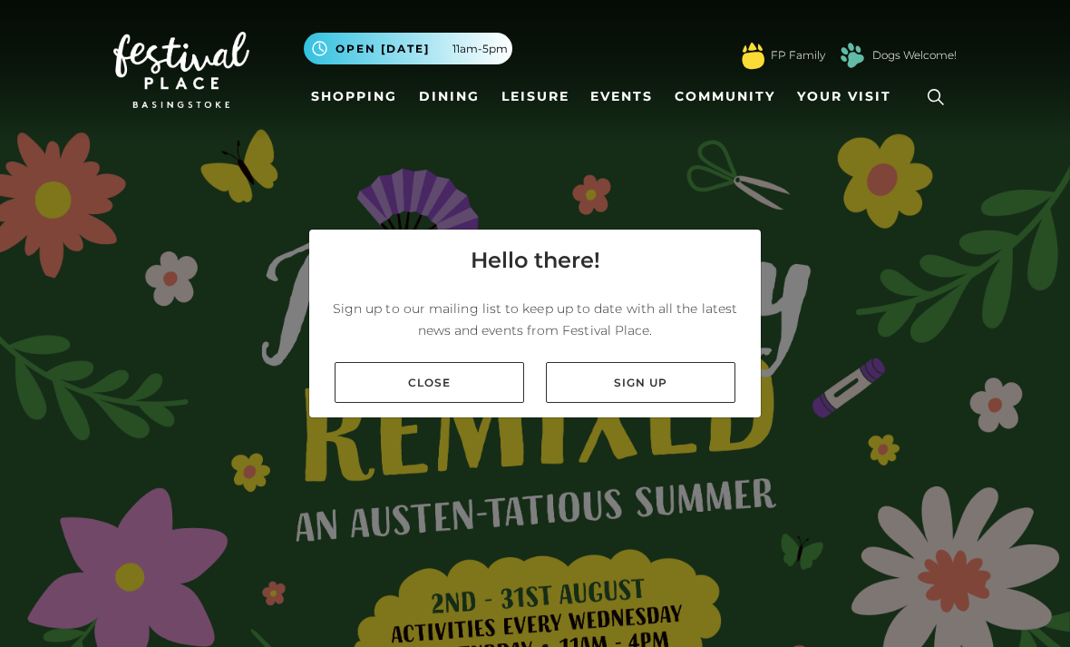
click at [399, 403] on link "Close" at bounding box center [430, 382] width 190 height 41
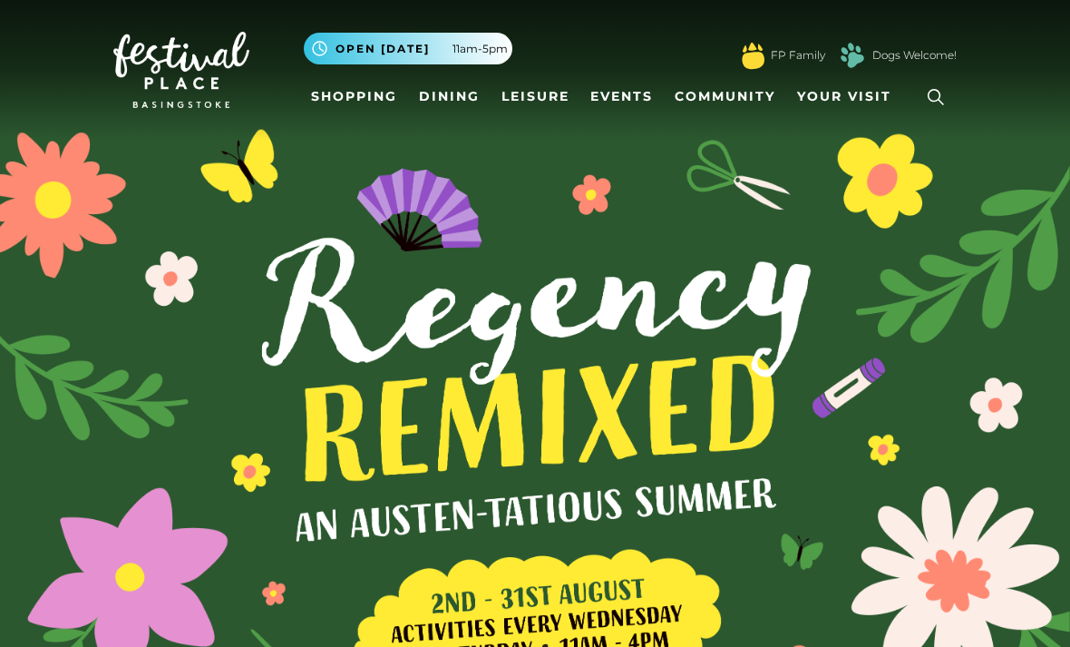
click at [451, 103] on link "Dining" at bounding box center [449, 97] width 75 height 34
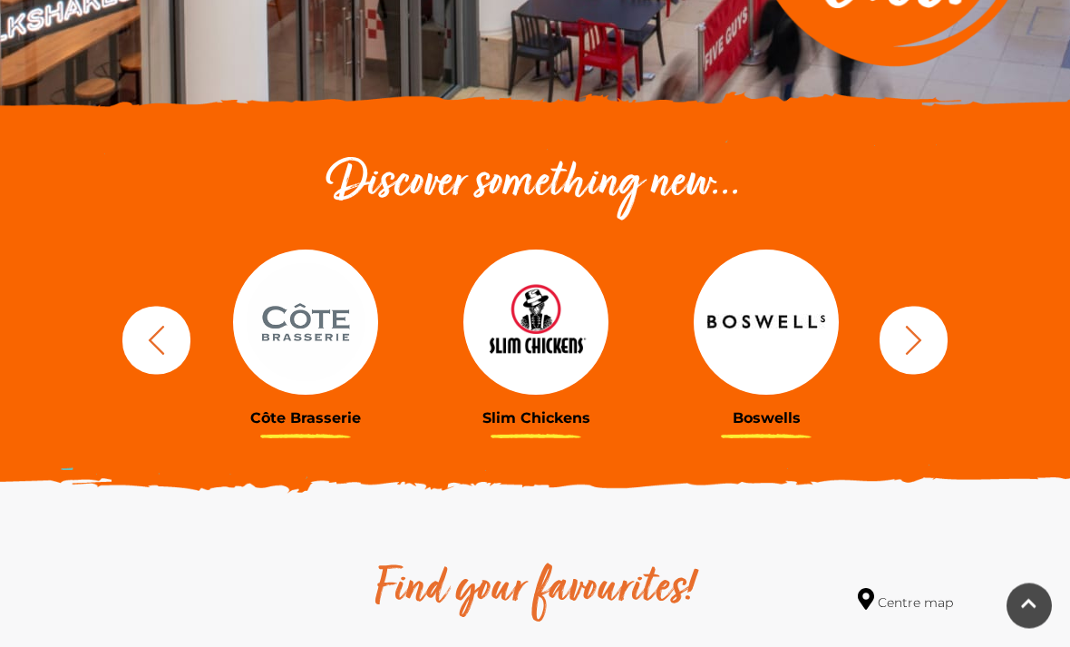
click at [924, 348] on icon "button" at bounding box center [914, 341] width 34 height 34
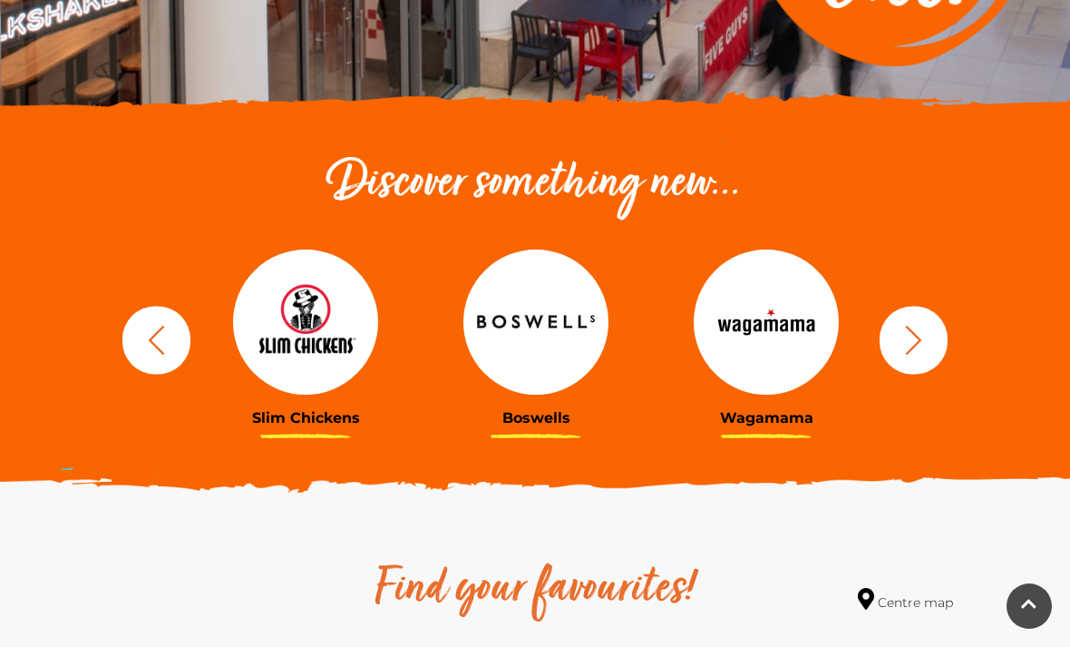
click at [926, 355] on icon "button" at bounding box center [914, 340] width 34 height 34
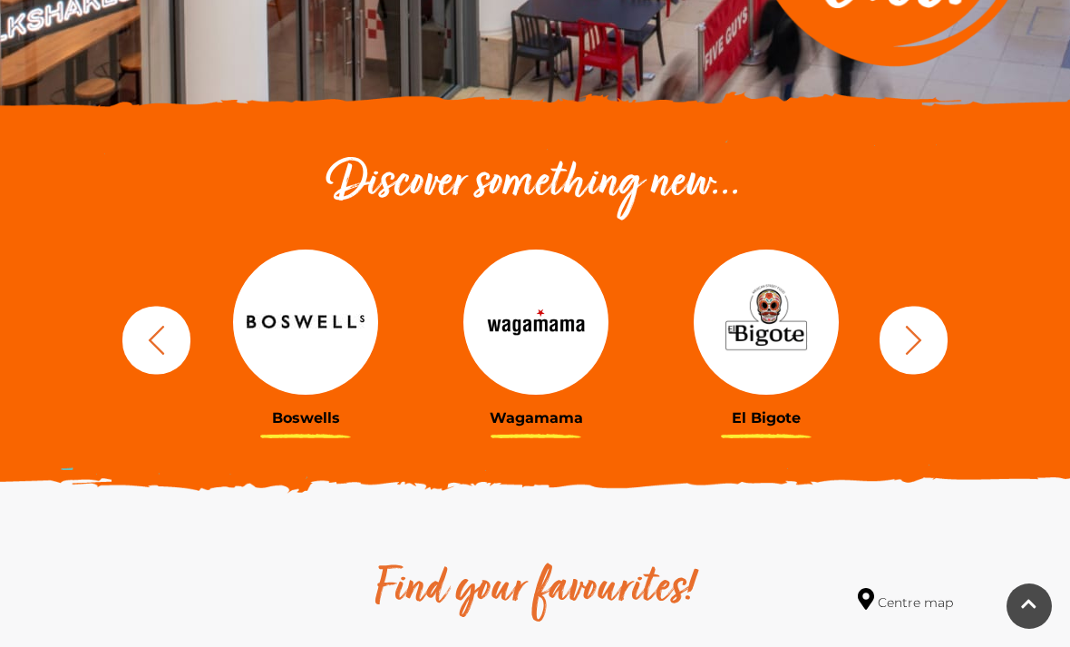
click at [926, 353] on icon "button" at bounding box center [914, 340] width 34 height 34
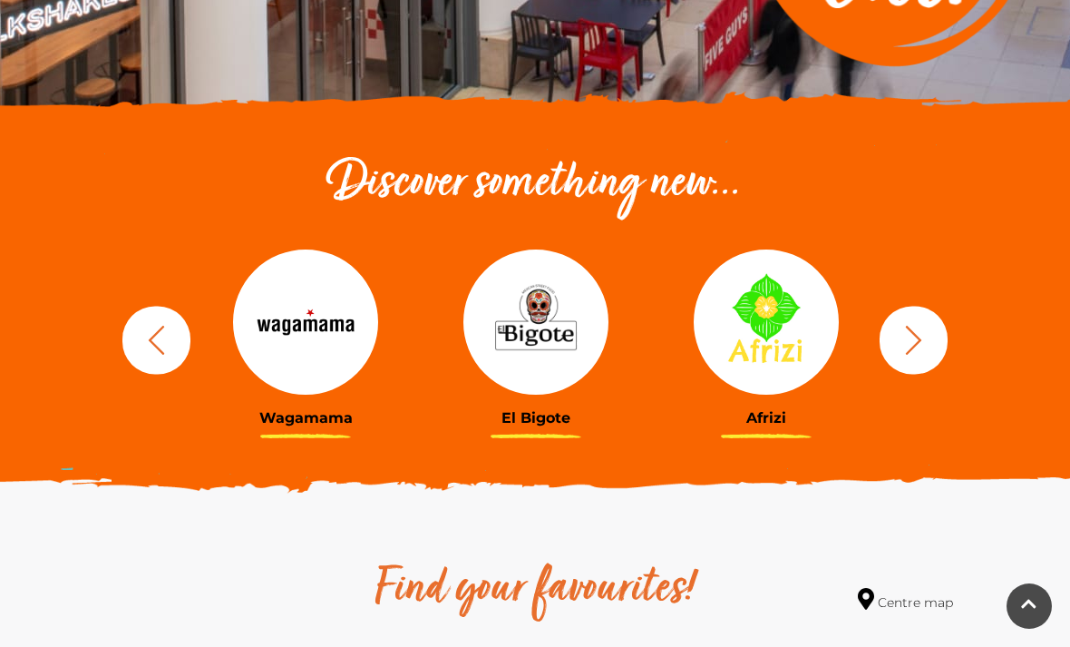
click at [937, 357] on button "button" at bounding box center [914, 340] width 68 height 68
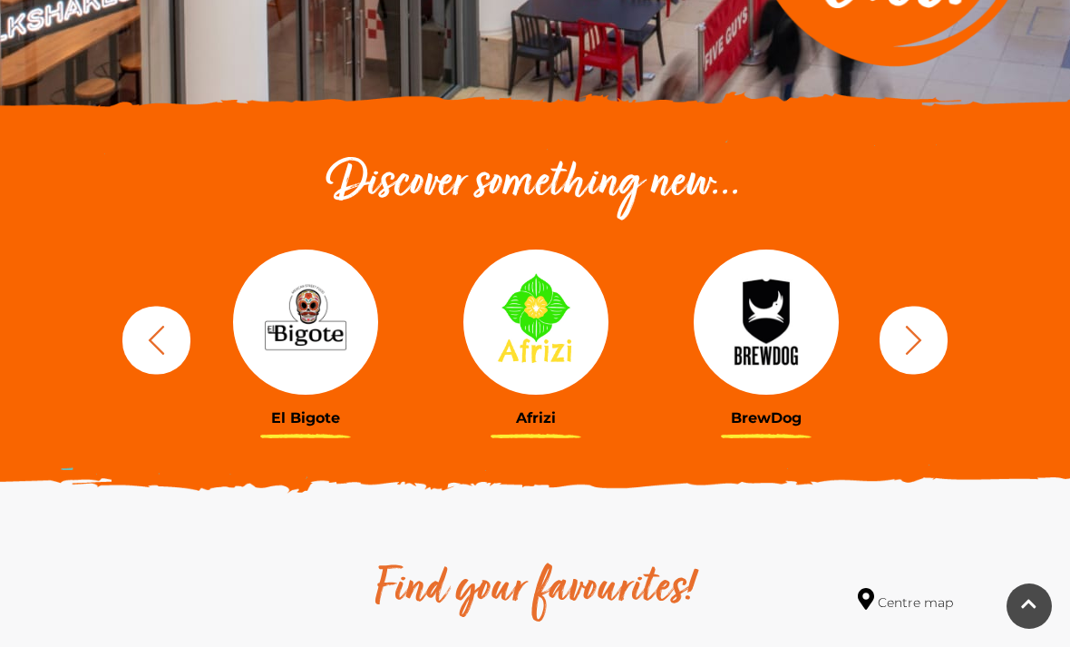
click at [930, 351] on icon "button" at bounding box center [914, 340] width 34 height 34
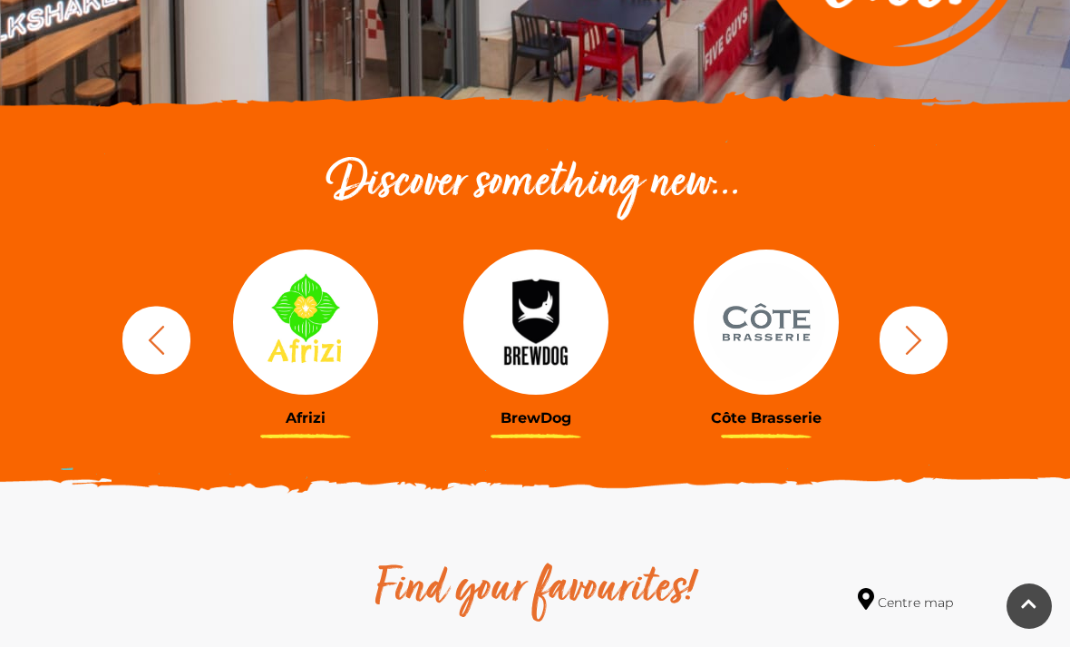
click at [925, 357] on button "button" at bounding box center [914, 340] width 68 height 68
click at [940, 350] on button "button" at bounding box center [914, 340] width 68 height 68
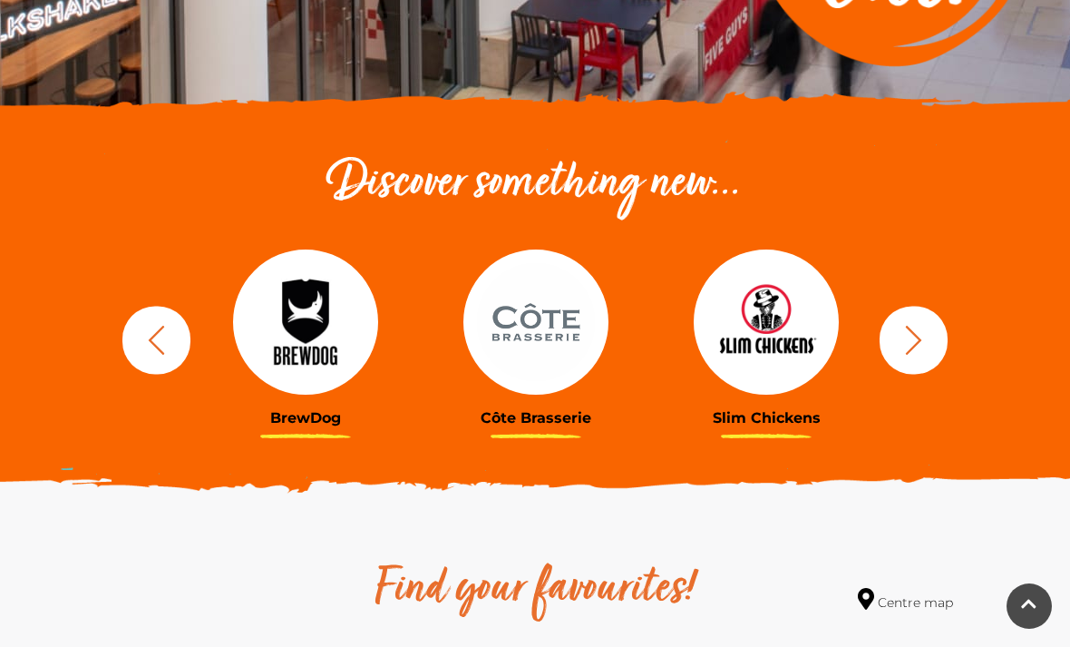
click at [928, 347] on icon "button" at bounding box center [914, 340] width 34 height 34
click at [914, 343] on icon "button" at bounding box center [914, 340] width 34 height 34
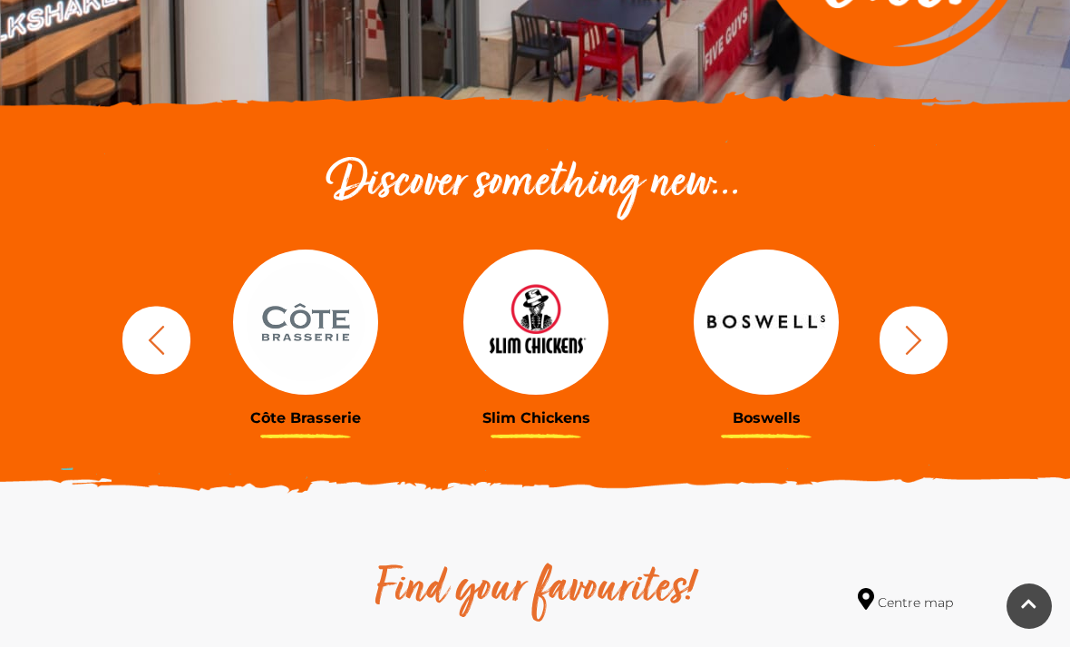
click at [922, 346] on icon "button" at bounding box center [914, 340] width 34 height 34
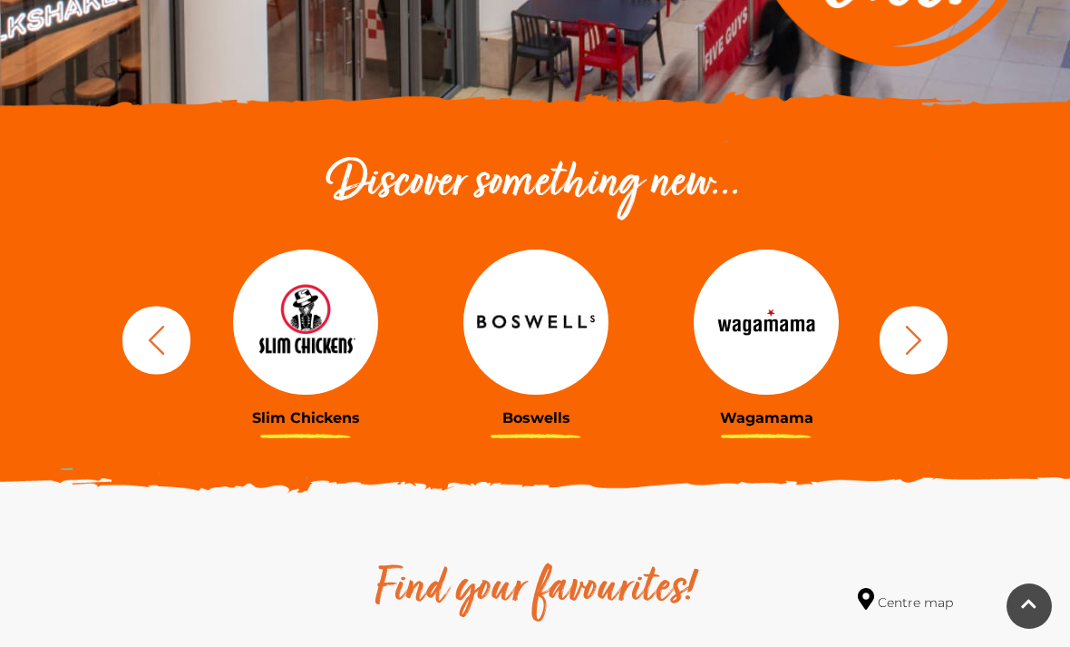
click at [929, 347] on icon "button" at bounding box center [914, 340] width 34 height 34
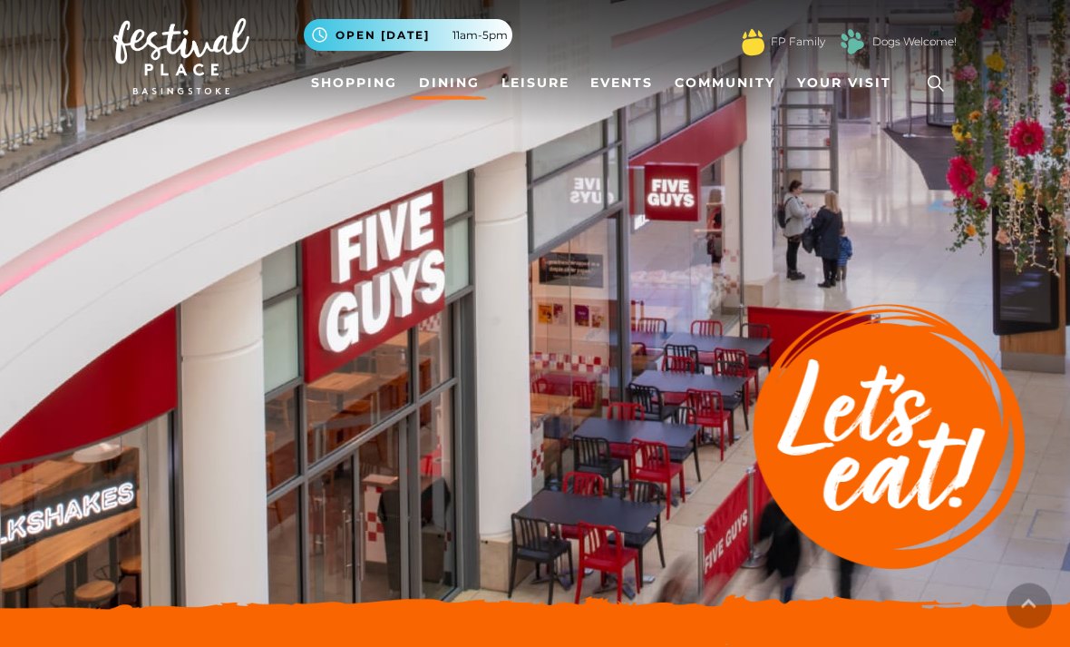
scroll to position [0, 0]
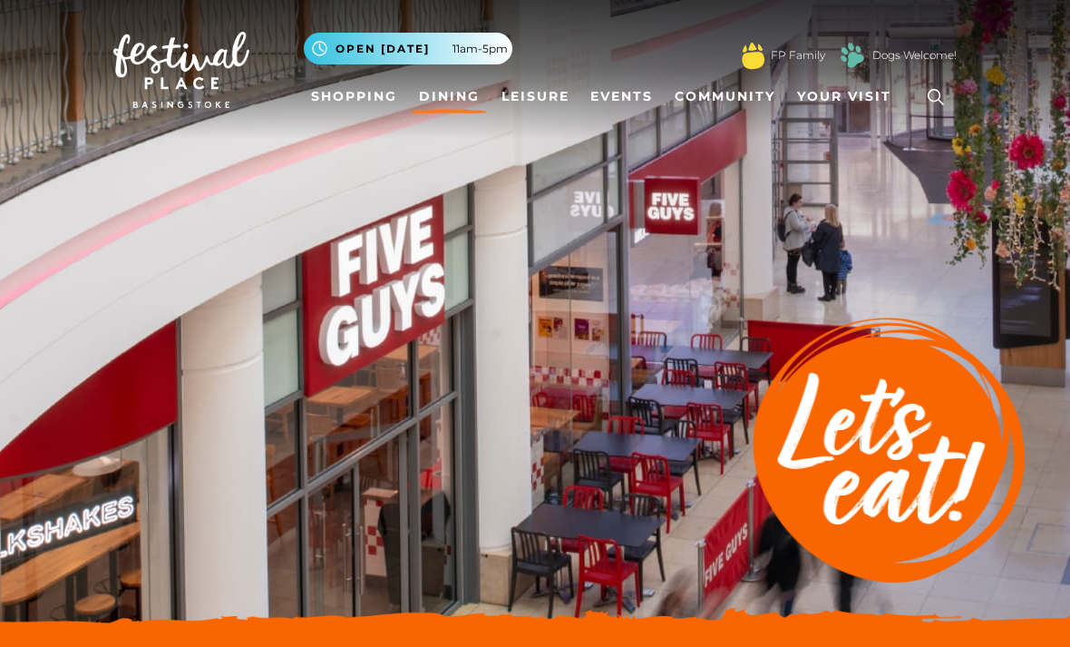
click at [343, 99] on link "Shopping" at bounding box center [354, 97] width 101 height 34
